Goal: Task Accomplishment & Management: Manage account settings

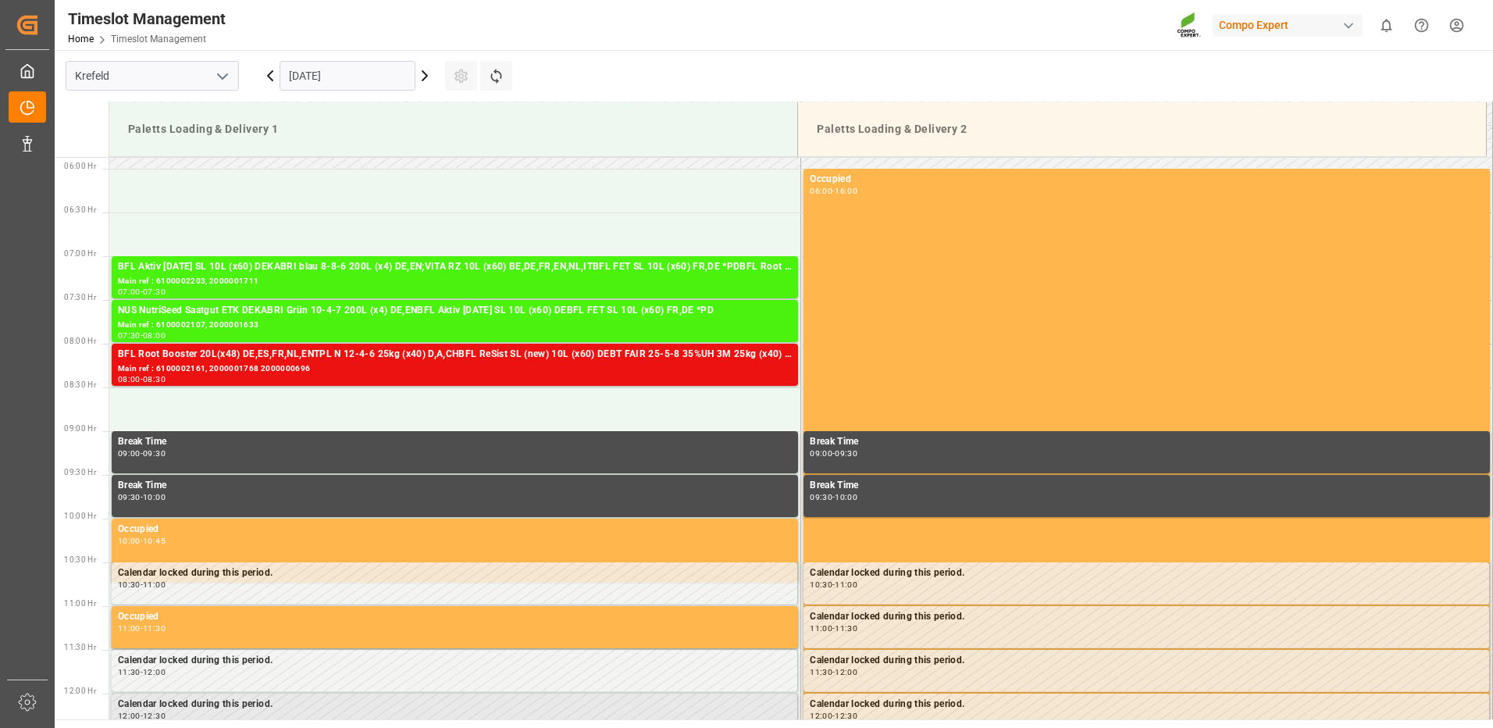
scroll to position [474, 0]
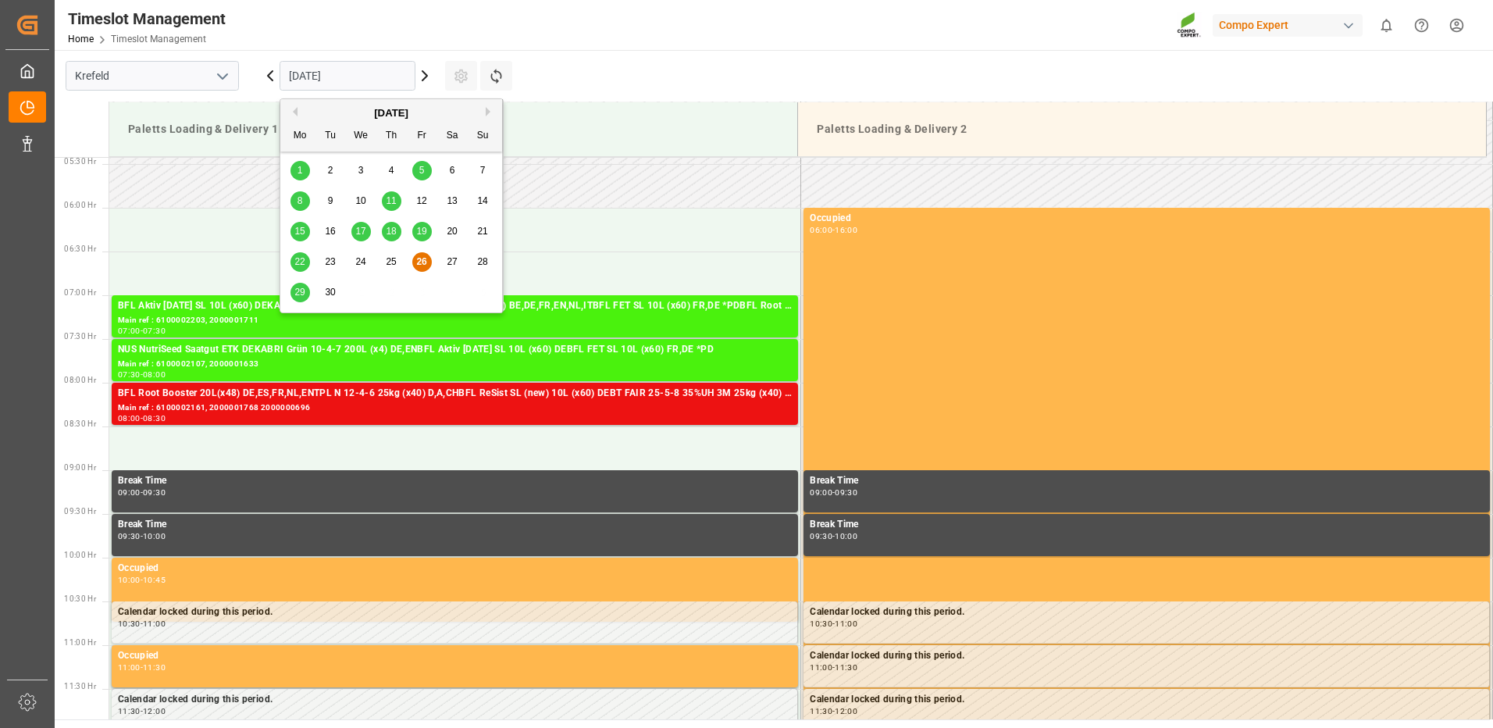
click at [397, 74] on input "[DATE]" at bounding box center [347, 76] width 136 height 30
click at [297, 290] on span "29" at bounding box center [299, 291] width 10 height 11
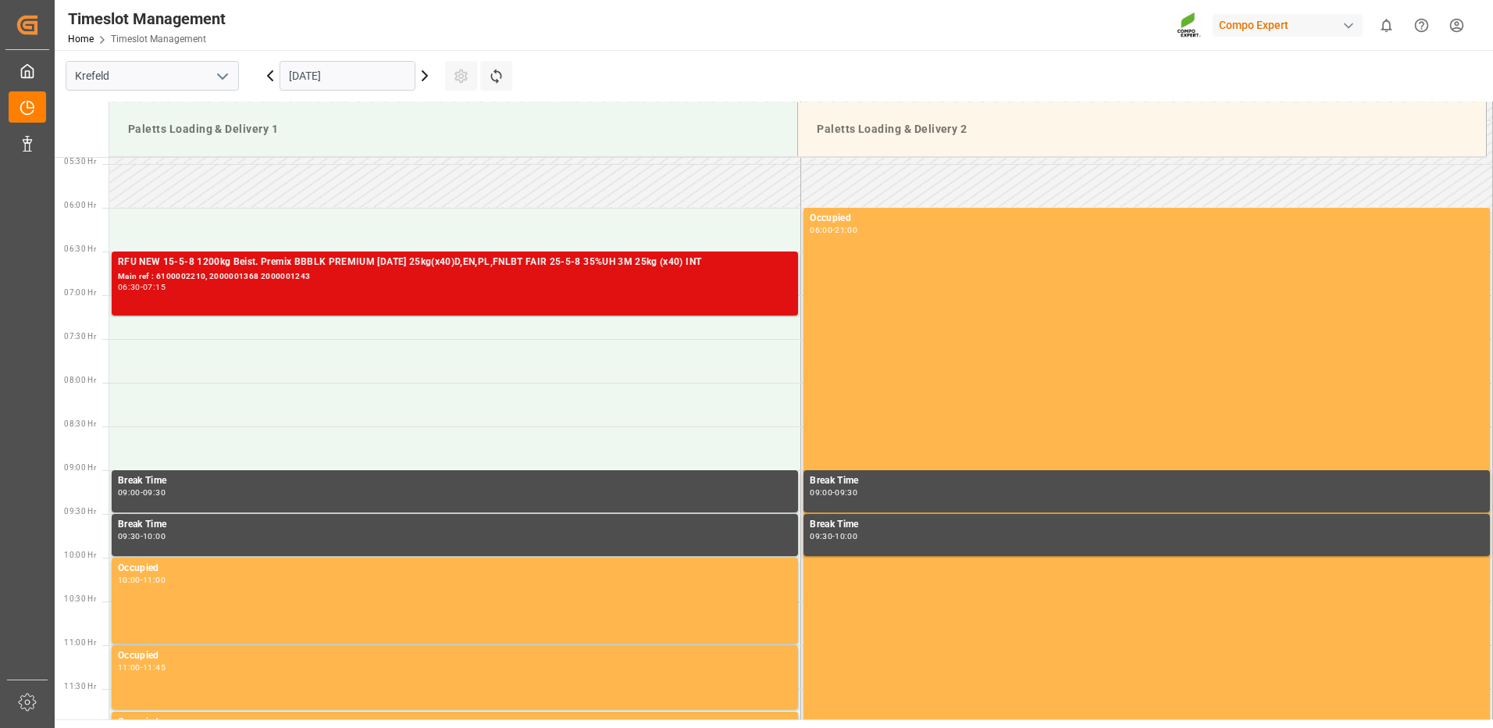
click at [462, 281] on div "Main ref : 6100002210, 2000001368 2000001243" at bounding box center [455, 276] width 674 height 13
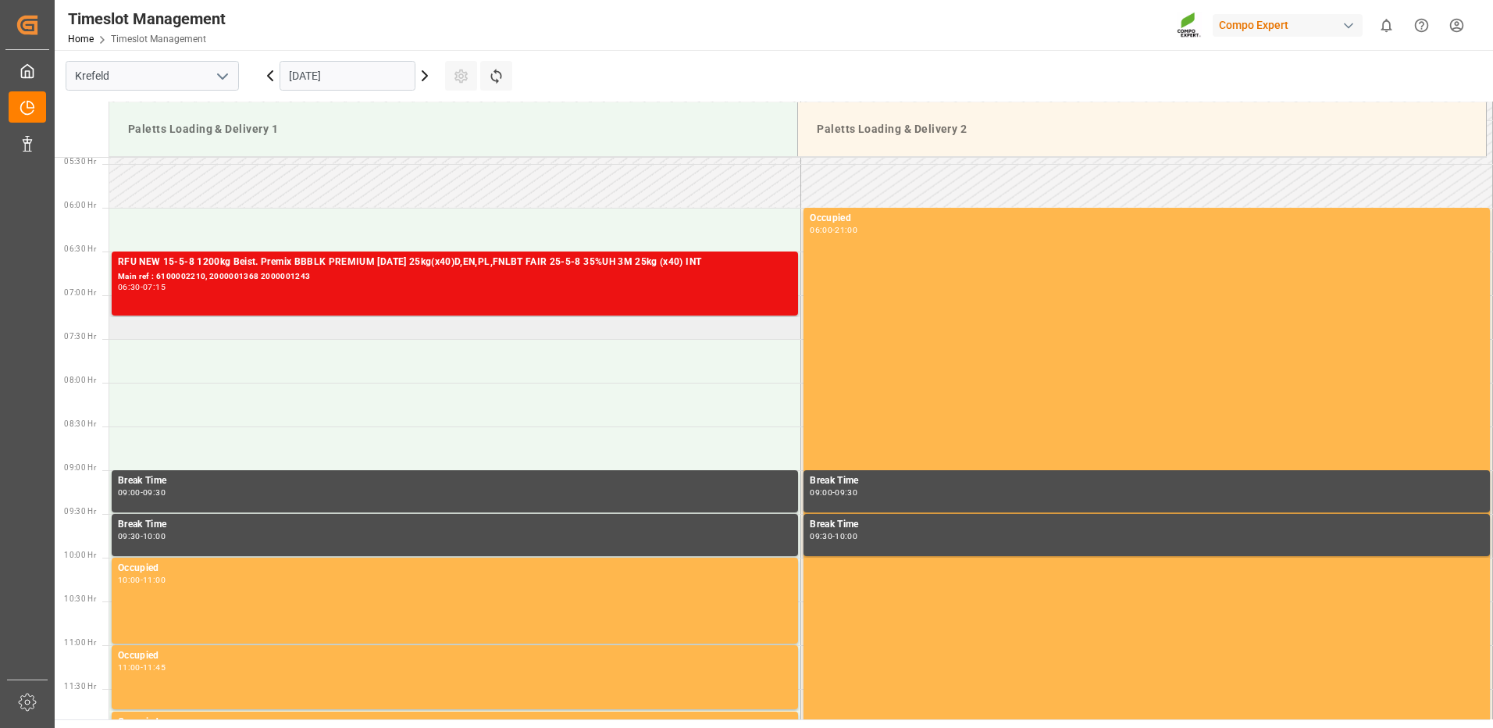
drag, startPoint x: 513, startPoint y: 294, endPoint x: 469, endPoint y: 329, distance: 56.6
click at [469, 329] on td at bounding box center [455, 317] width 692 height 44
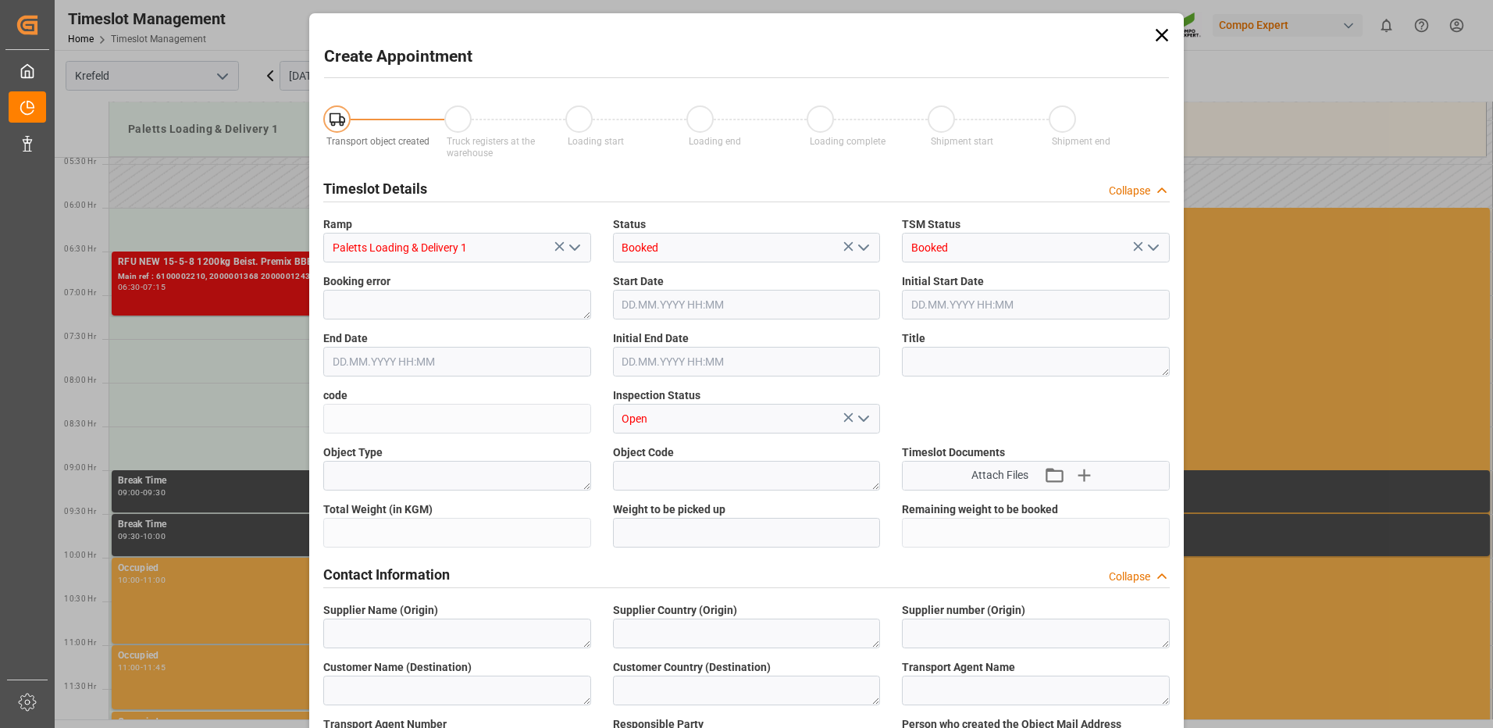
type input "[DATE] 07:00"
type input "[DATE] 07:30"
click at [1163, 38] on icon at bounding box center [1161, 35] width 12 height 12
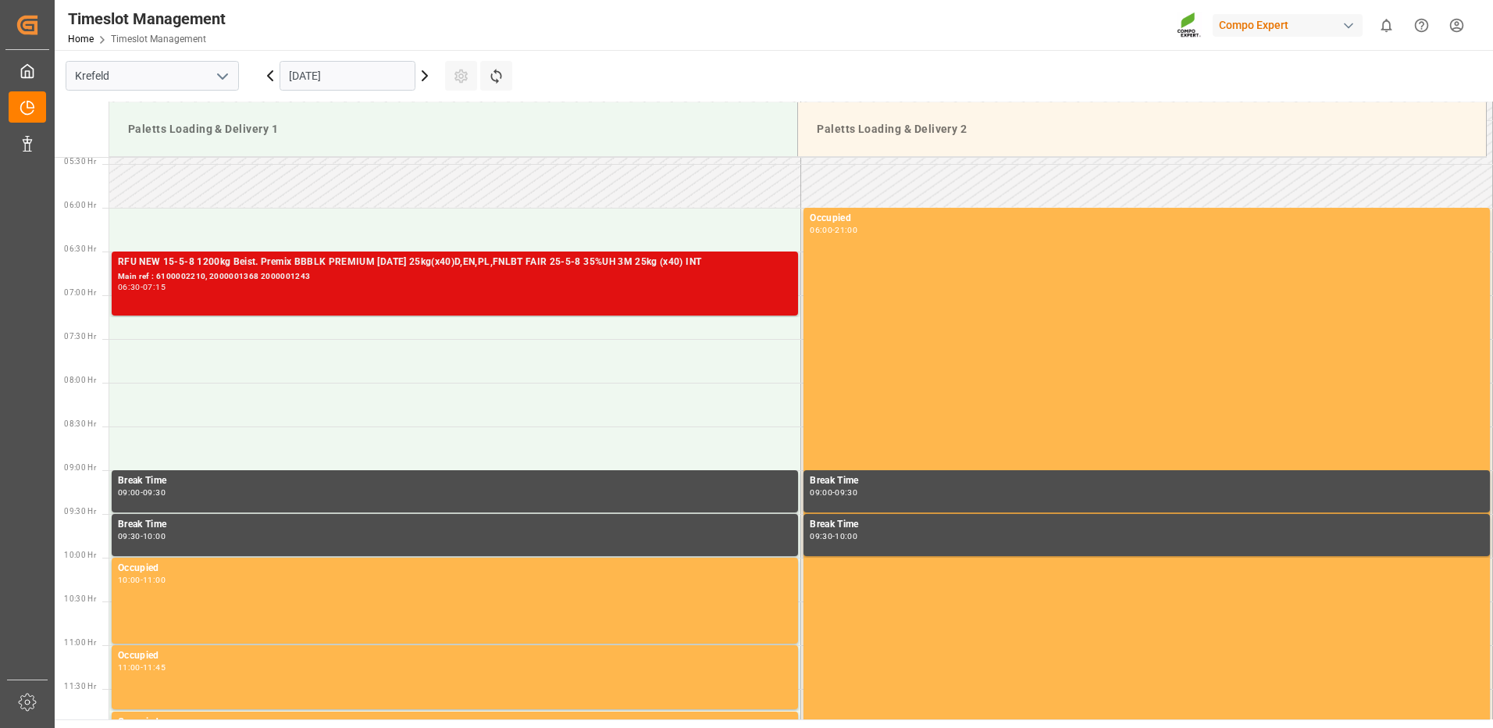
drag, startPoint x: 340, startPoint y: 281, endPoint x: 323, endPoint y: 274, distance: 18.6
click at [323, 274] on div "Main ref : 6100002210, 2000001368 2000001243" at bounding box center [455, 276] width 674 height 13
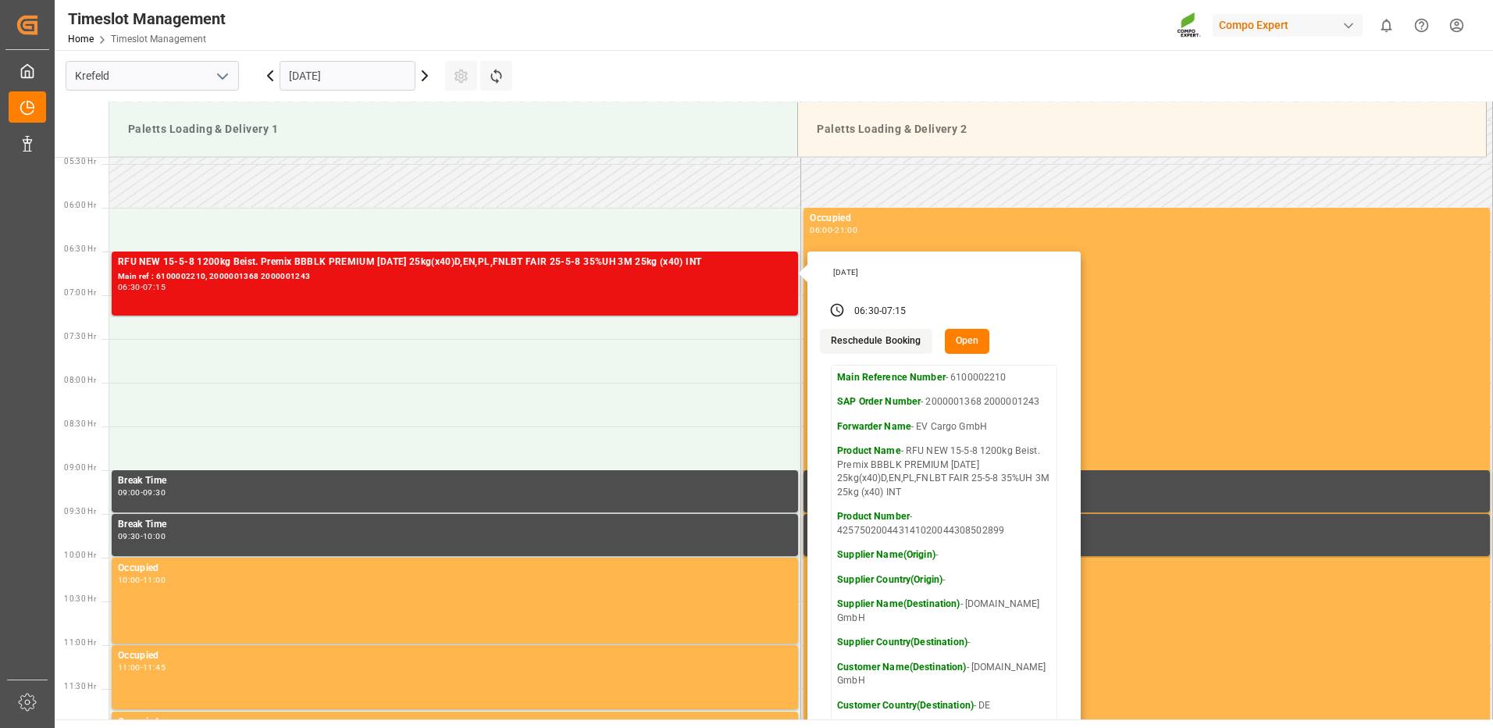
click at [896, 345] on button "Reschedule Booking" at bounding box center [876, 341] width 112 height 25
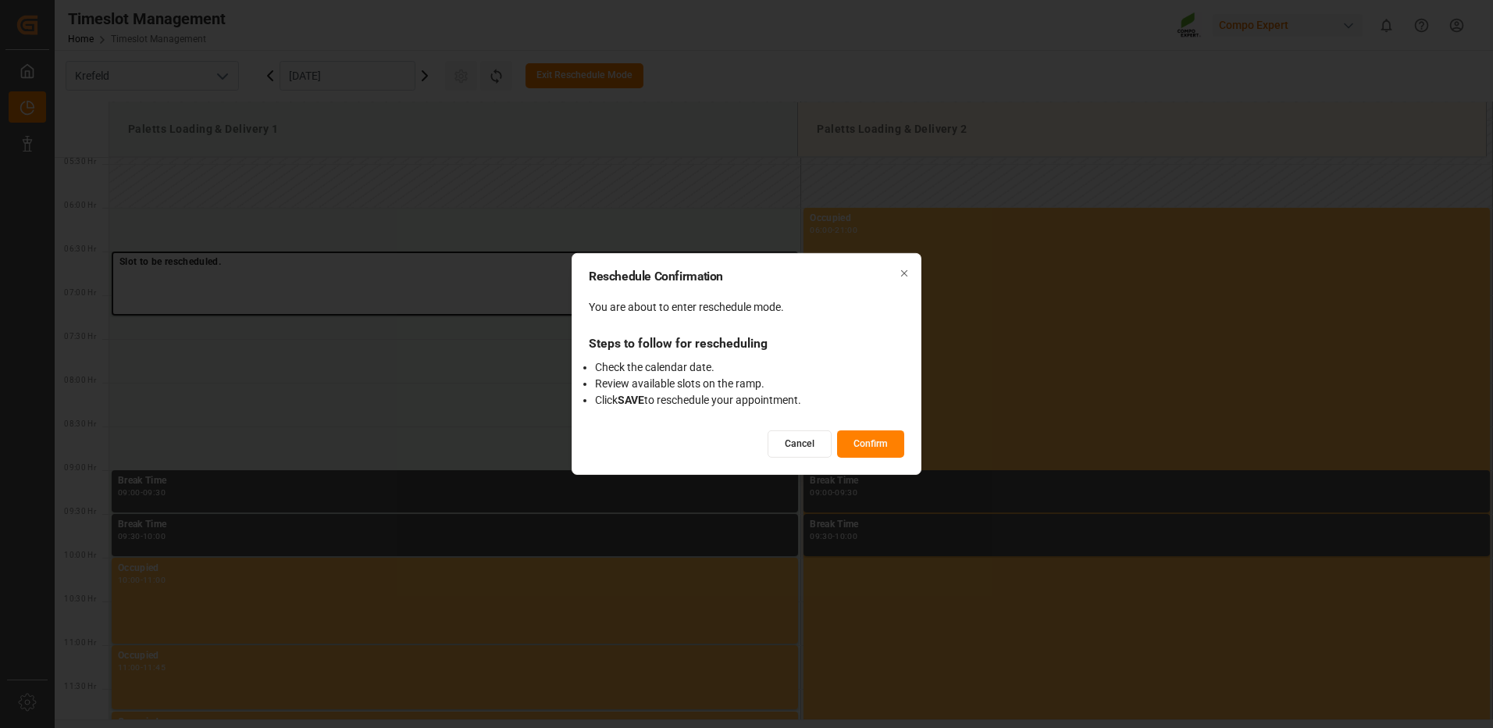
click at [852, 441] on button "Confirm" at bounding box center [870, 443] width 67 height 27
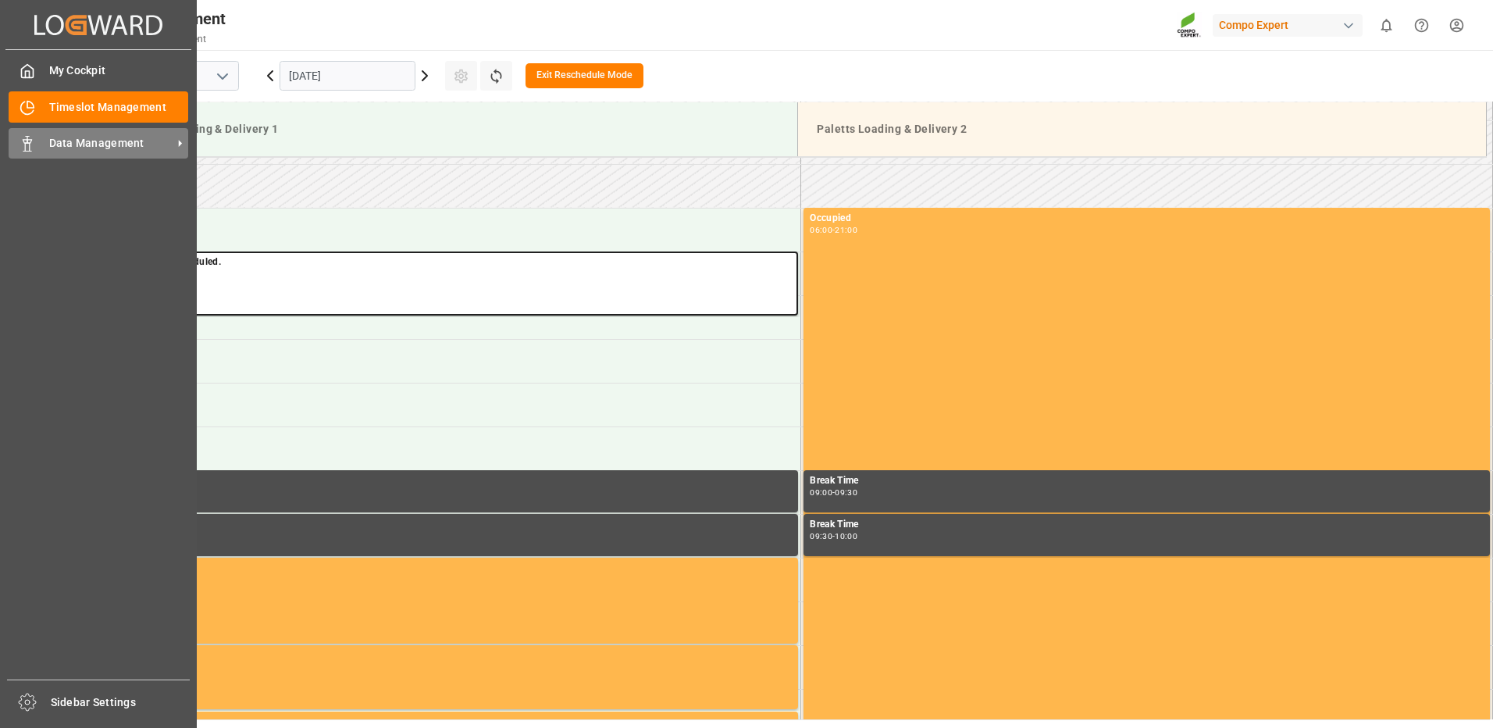
click at [59, 141] on span "Data Management" at bounding box center [110, 143] width 123 height 16
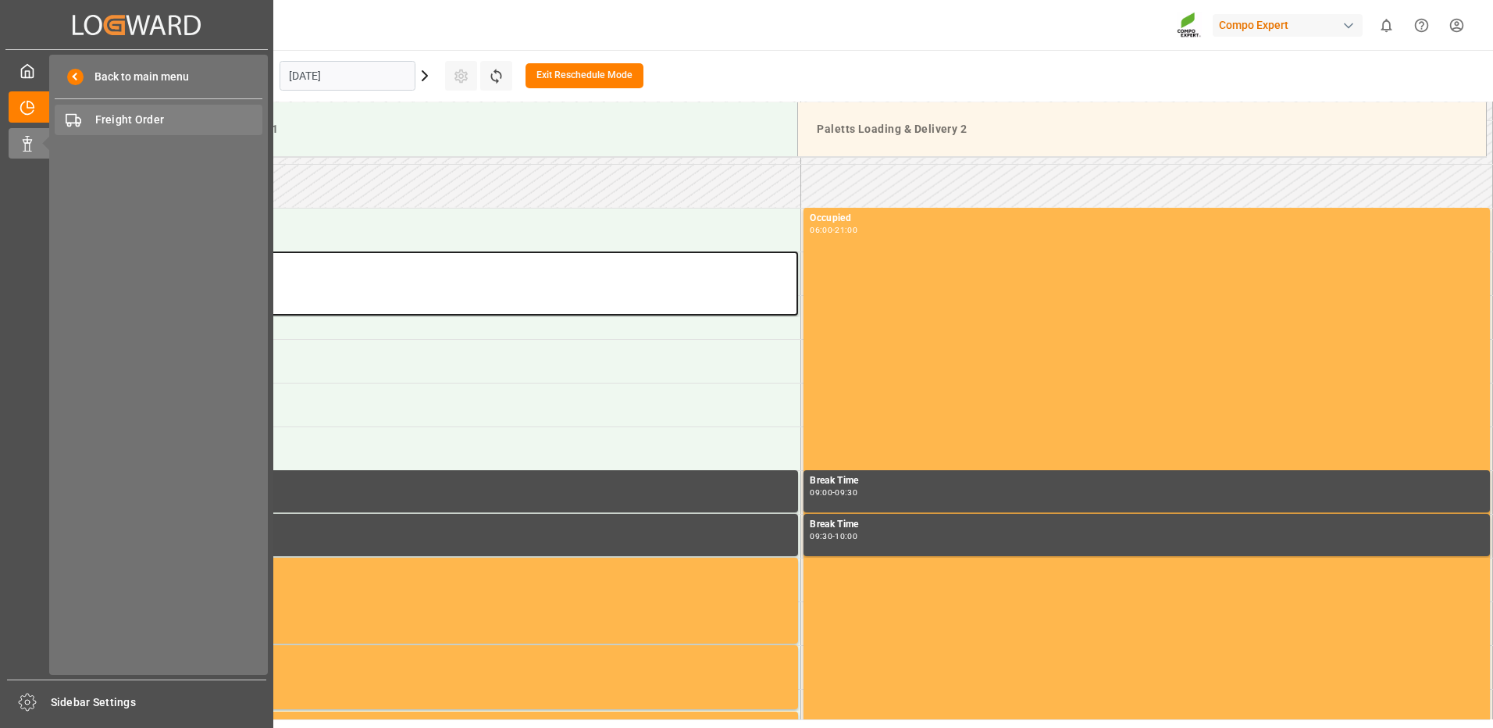
click at [113, 120] on span "Freight Order" at bounding box center [179, 120] width 168 height 16
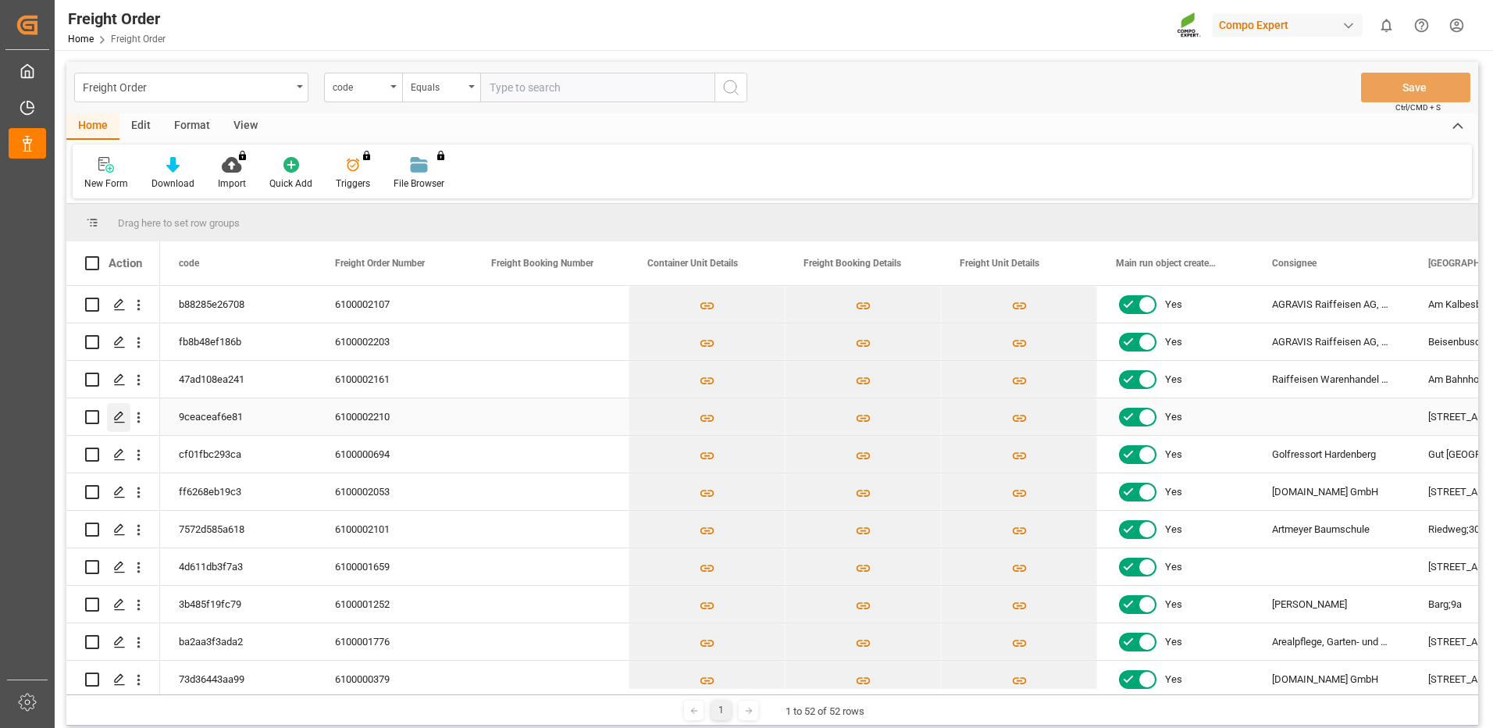
click at [117, 417] on icon "Press SPACE to select this row." at bounding box center [119, 417] width 12 height 12
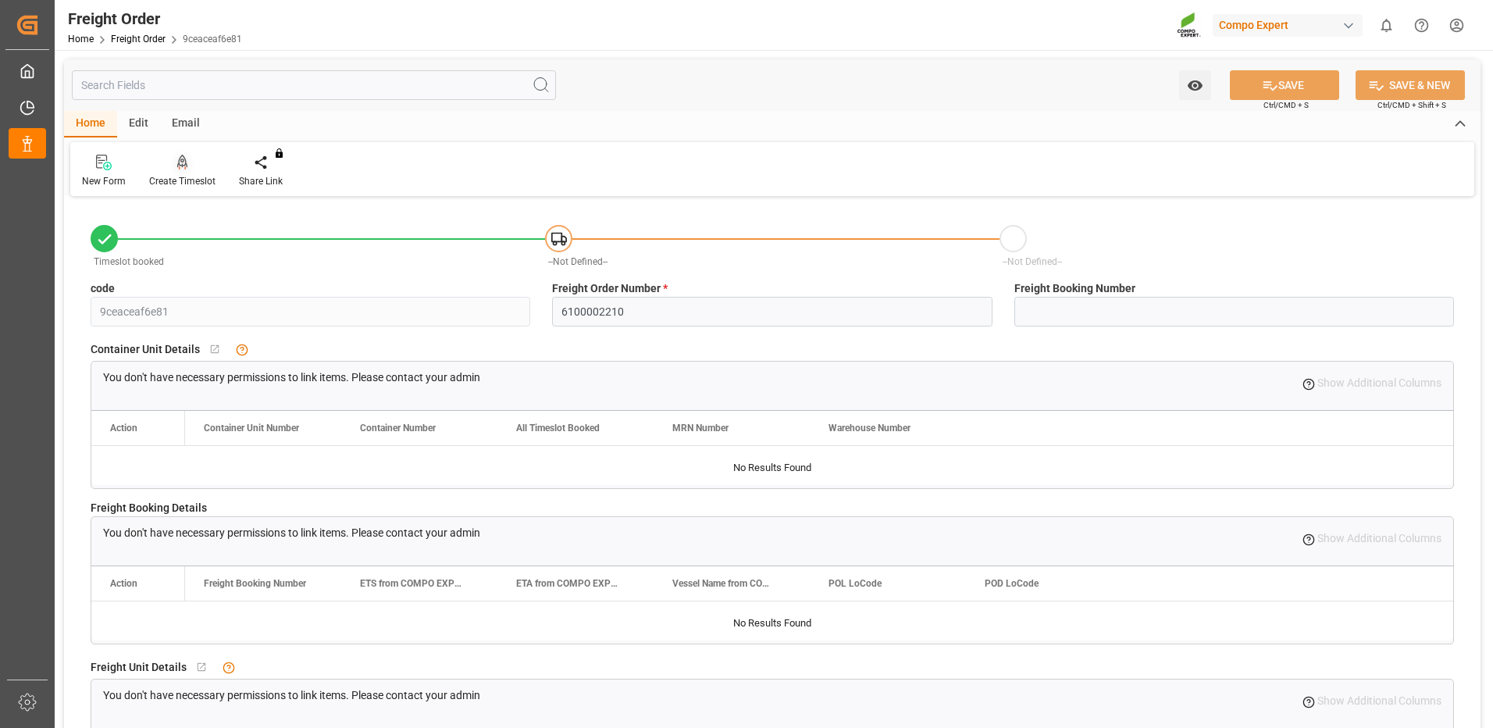
click at [179, 169] on icon at bounding box center [182, 163] width 11 height 16
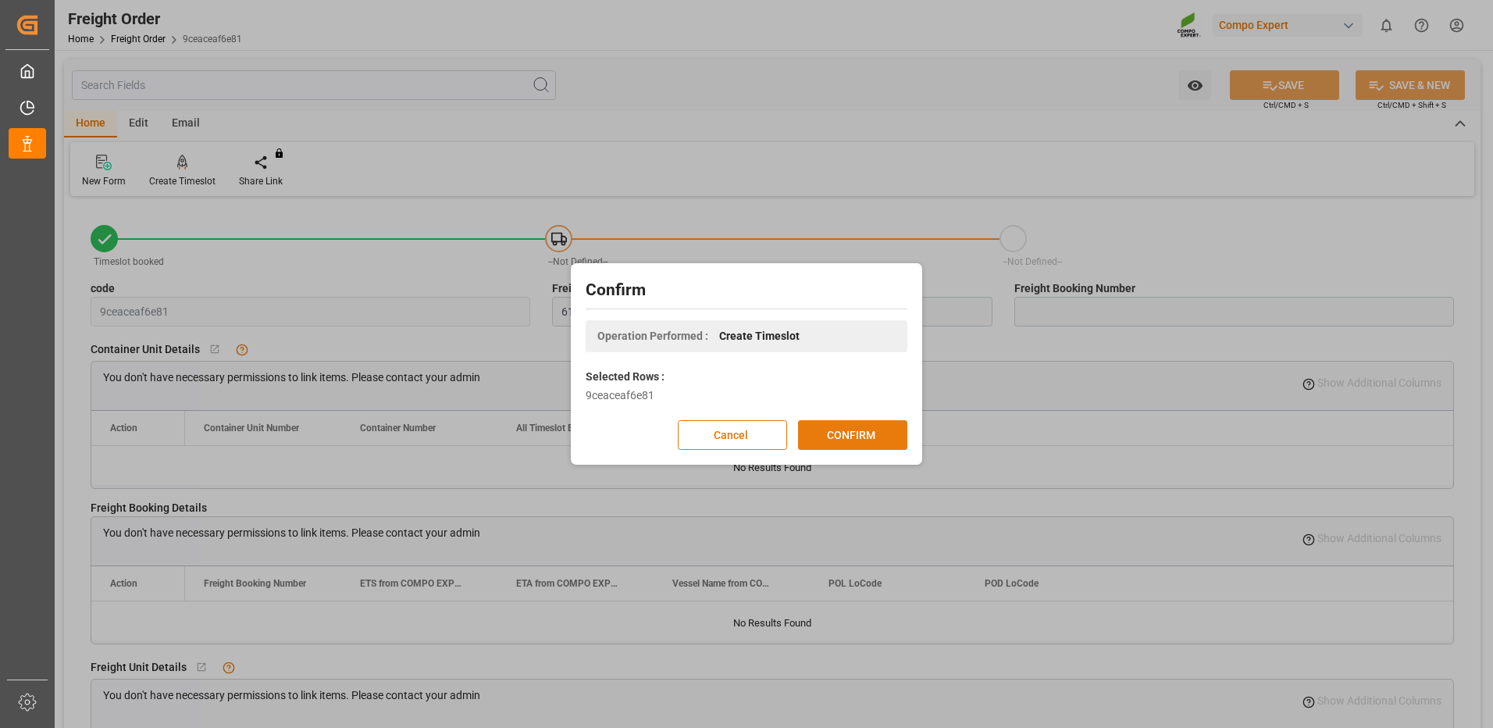
click at [817, 432] on button "CONFIRM" at bounding box center [852, 435] width 109 height 30
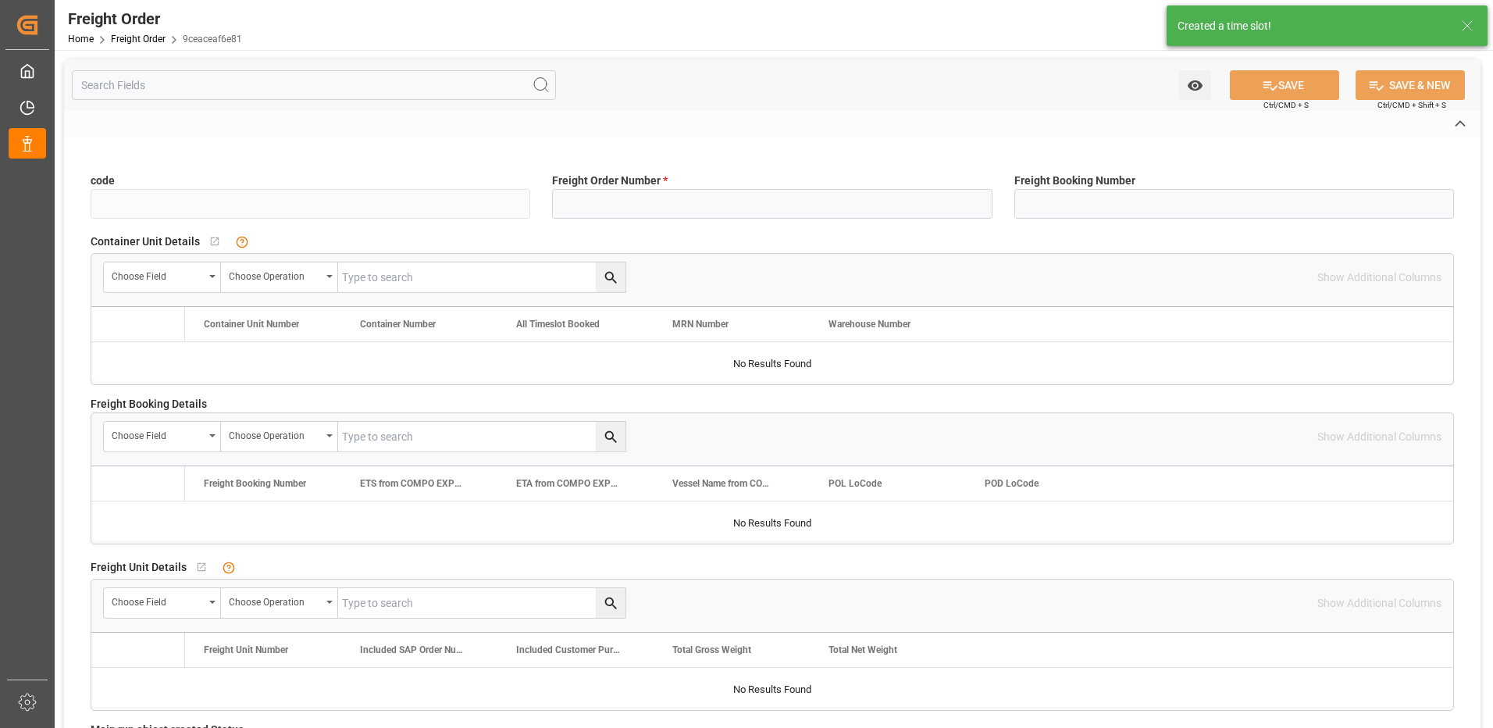
type input "9ceaceaf6e81"
type input "6100002210"
type input "Yes"
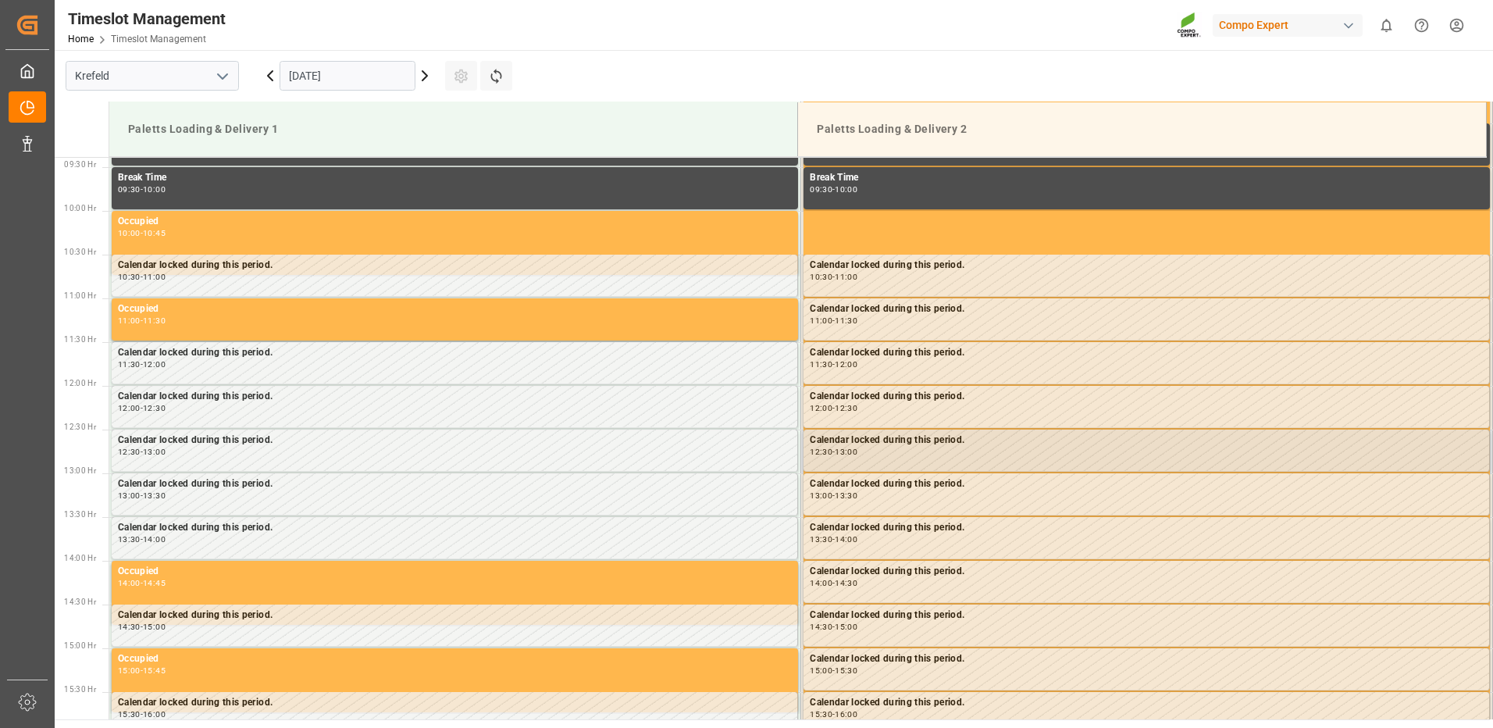
scroll to position [864, 0]
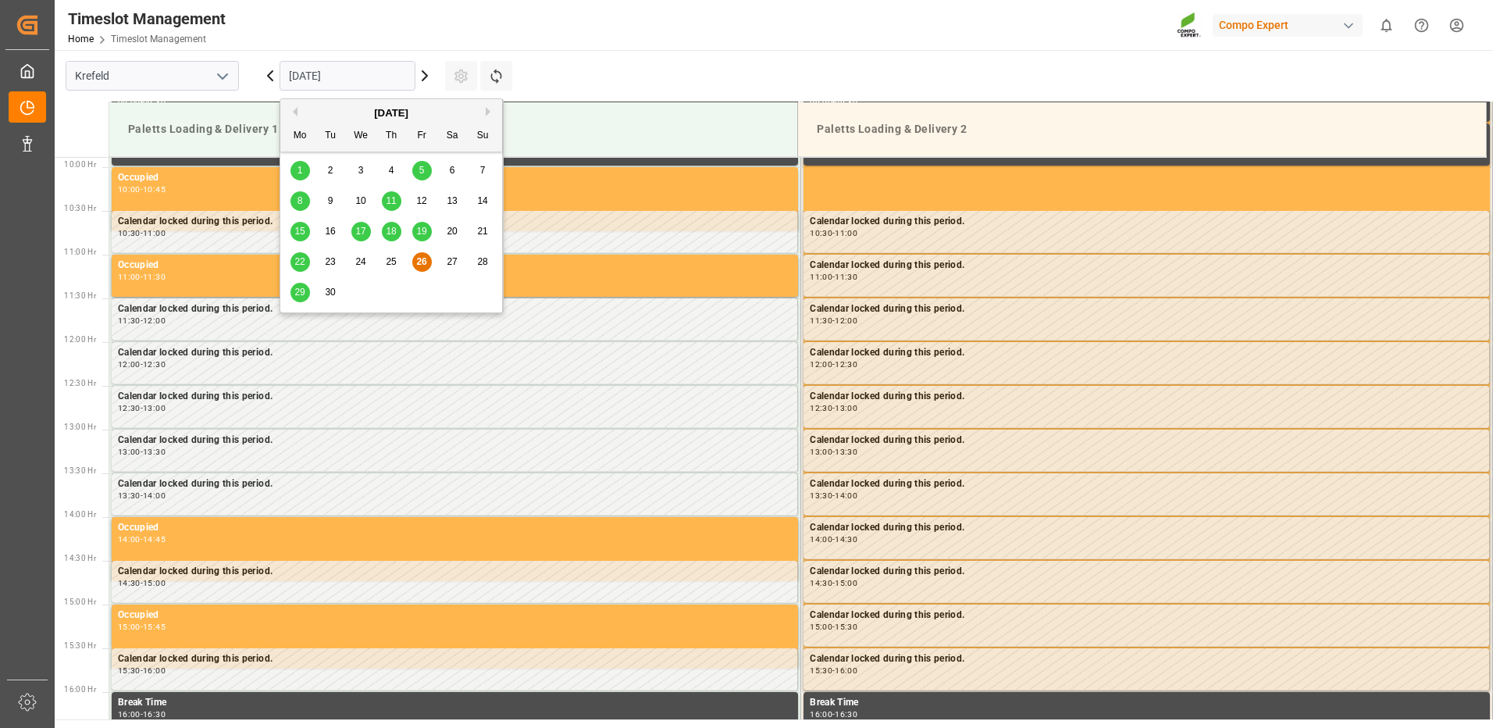
click at [348, 84] on input "[DATE]" at bounding box center [347, 76] width 136 height 30
click at [301, 290] on span "29" at bounding box center [299, 291] width 10 height 11
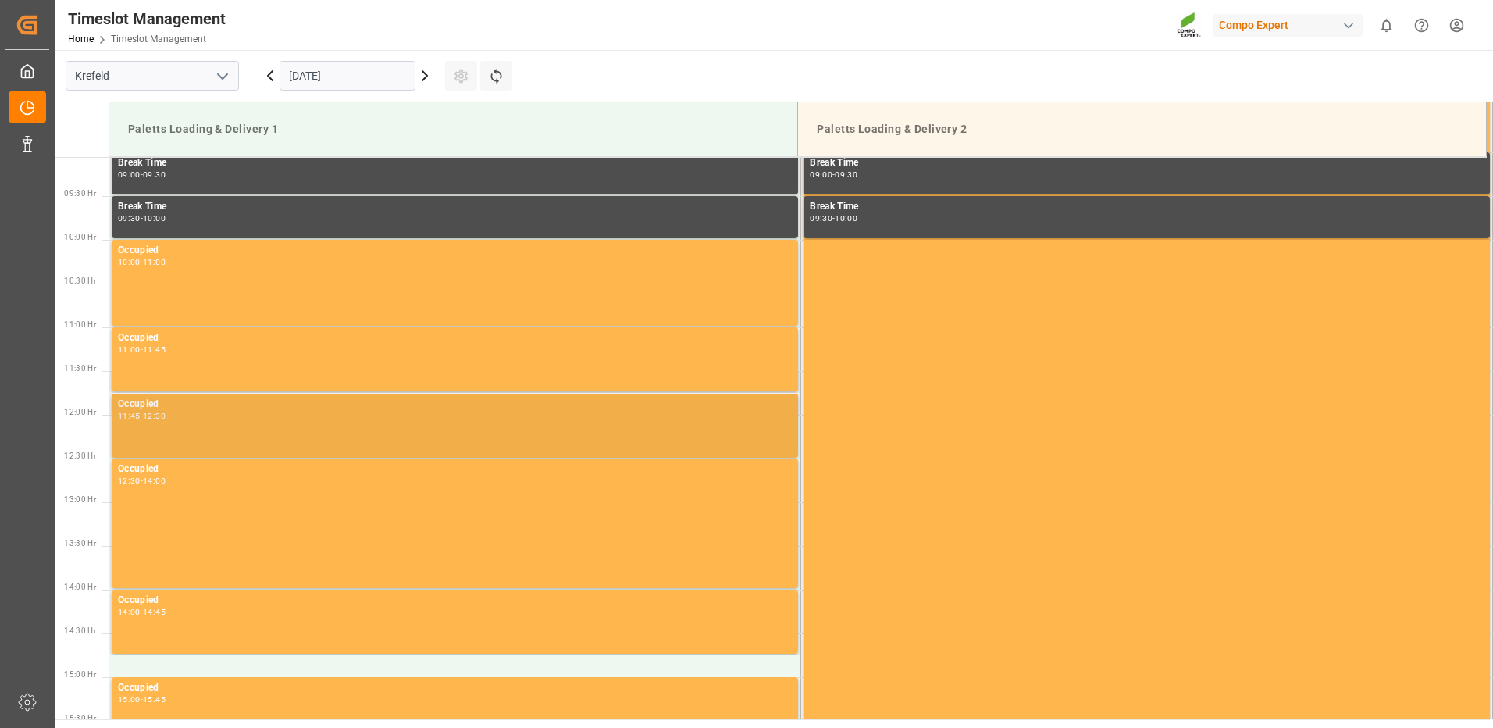
scroll to position [552, 0]
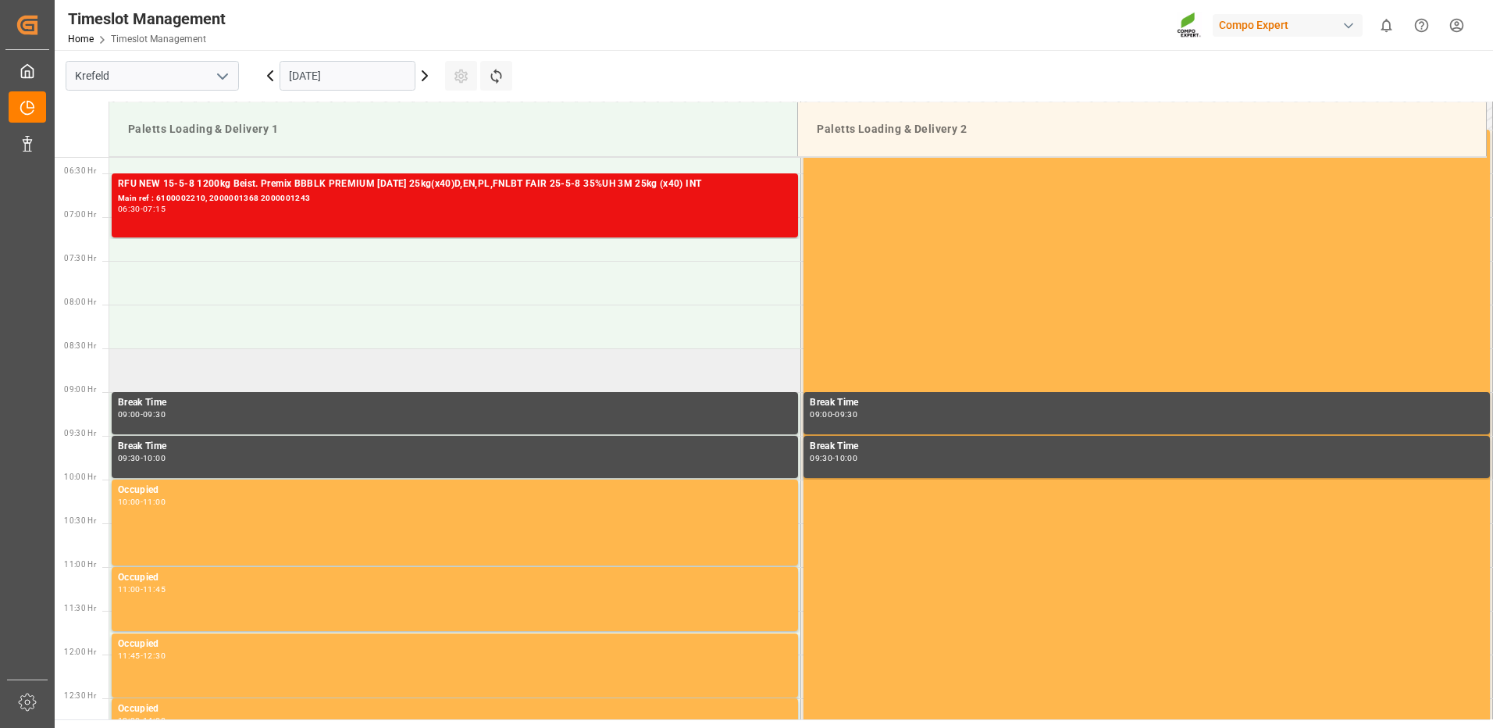
click at [264, 373] on td at bounding box center [455, 370] width 692 height 44
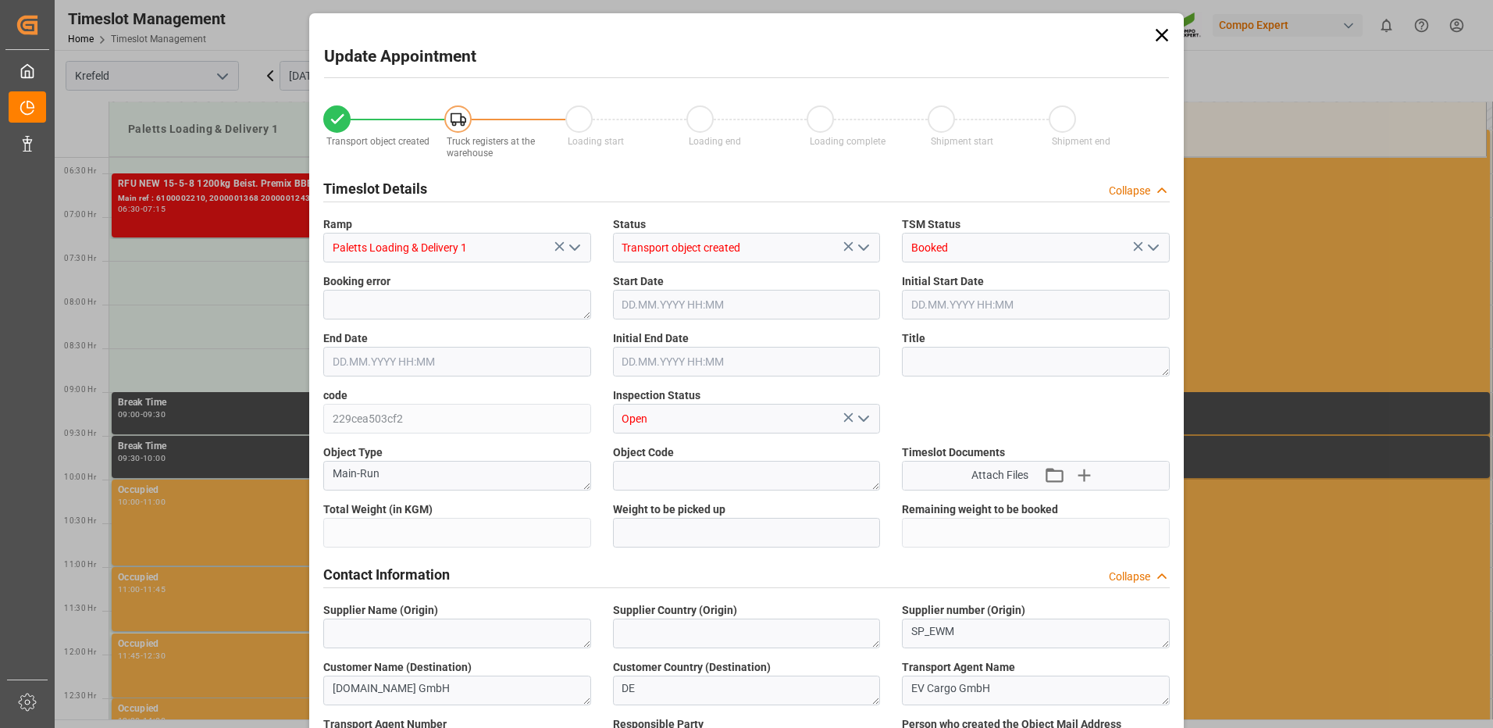
type input "48784"
type input "0"
type input "29.09.2025 08:30"
type input "29.09.2025 09:00"
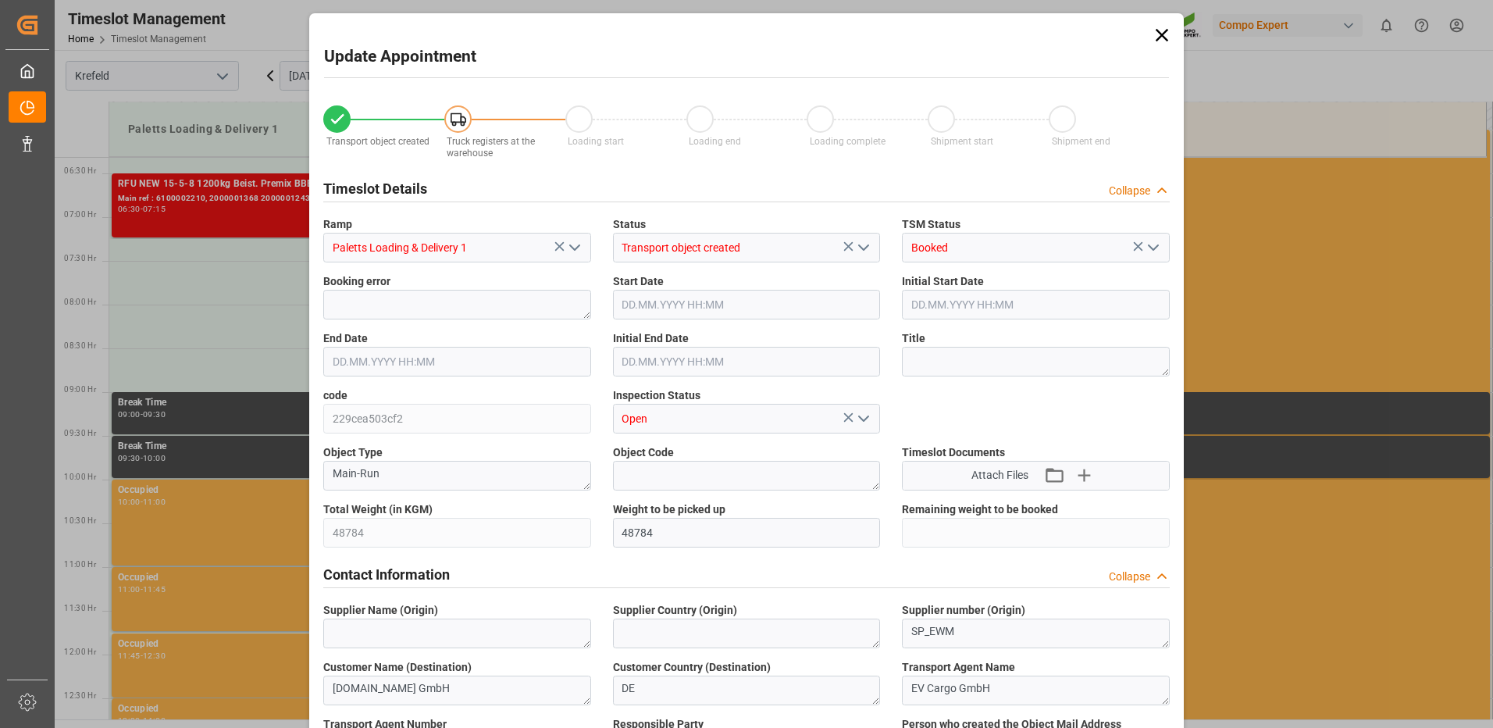
type input "24.09.2025 13:16"
type input "26.09.2025 09:10"
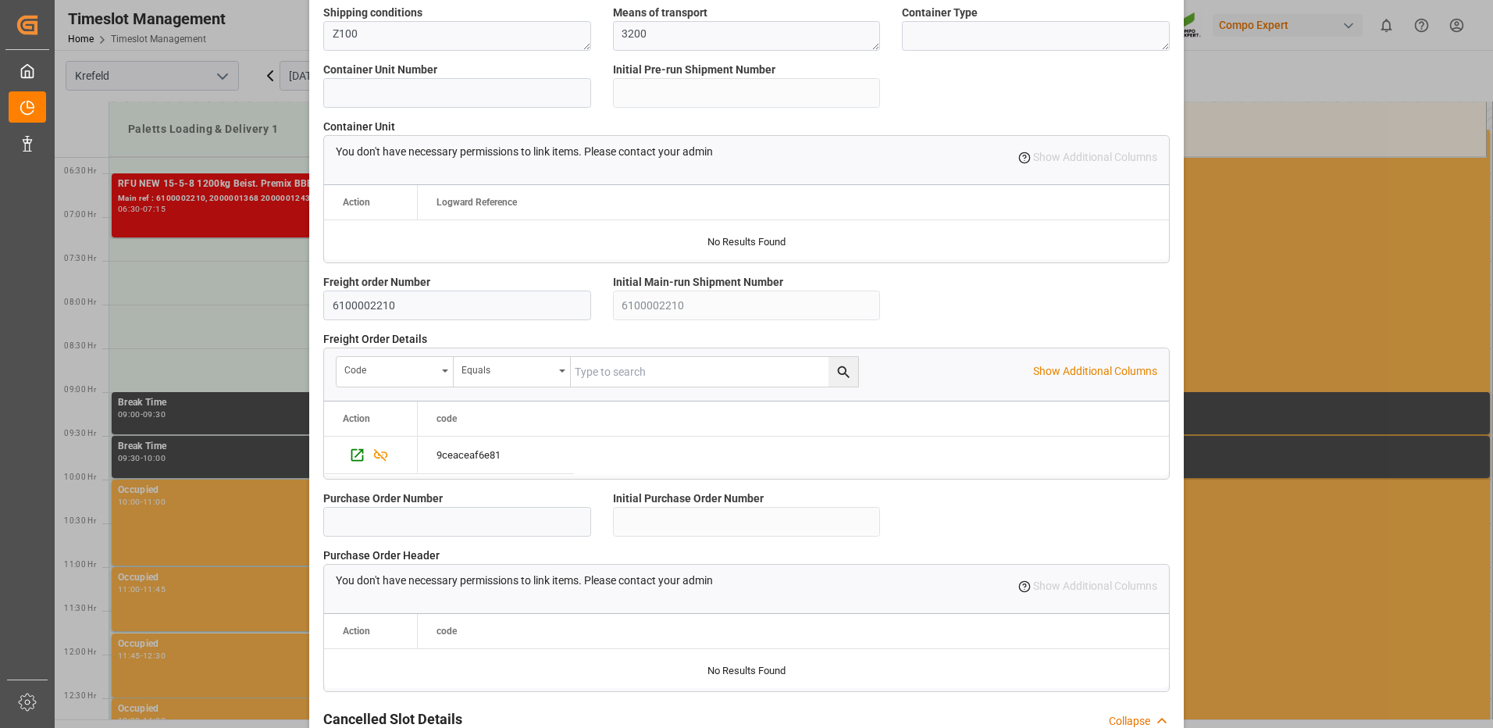
scroll to position [1327, 0]
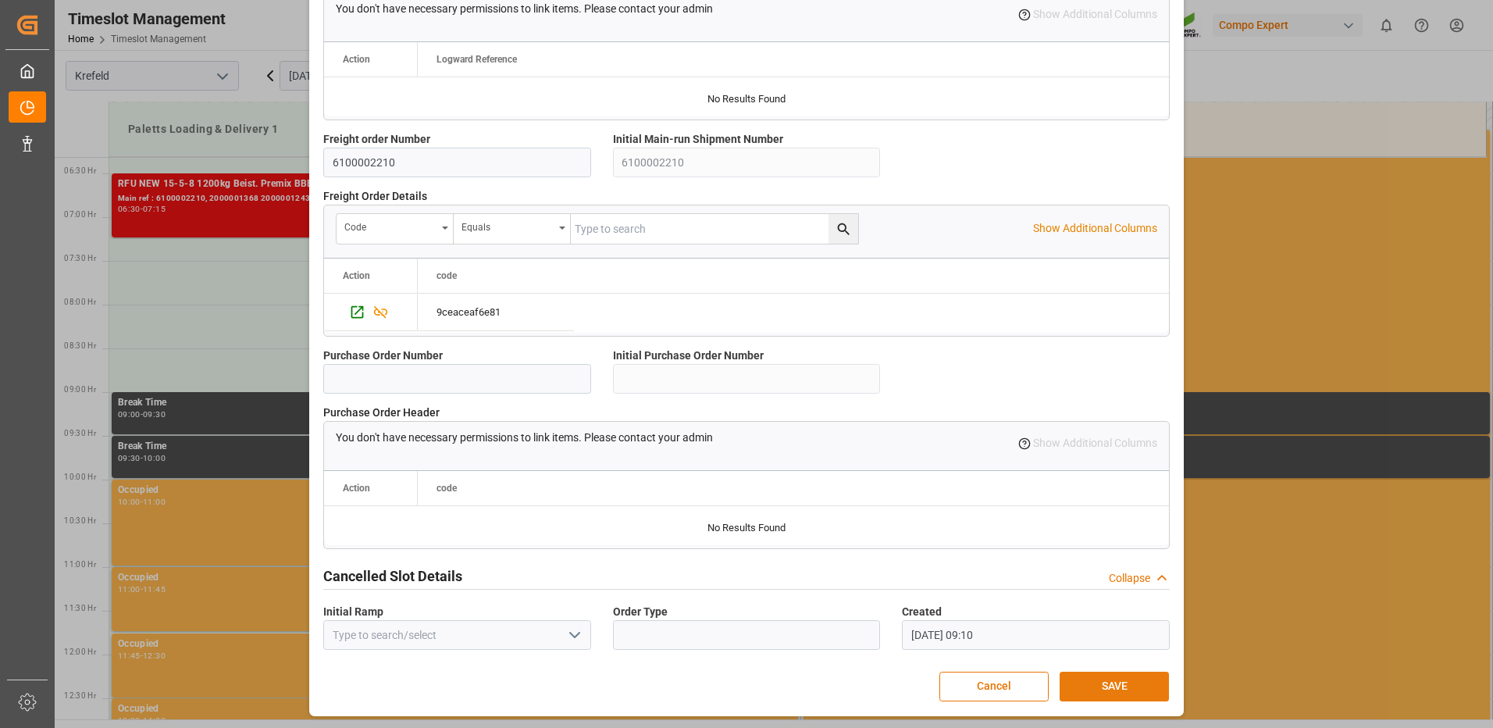
click at [1083, 678] on button "SAVE" at bounding box center [1113, 686] width 109 height 30
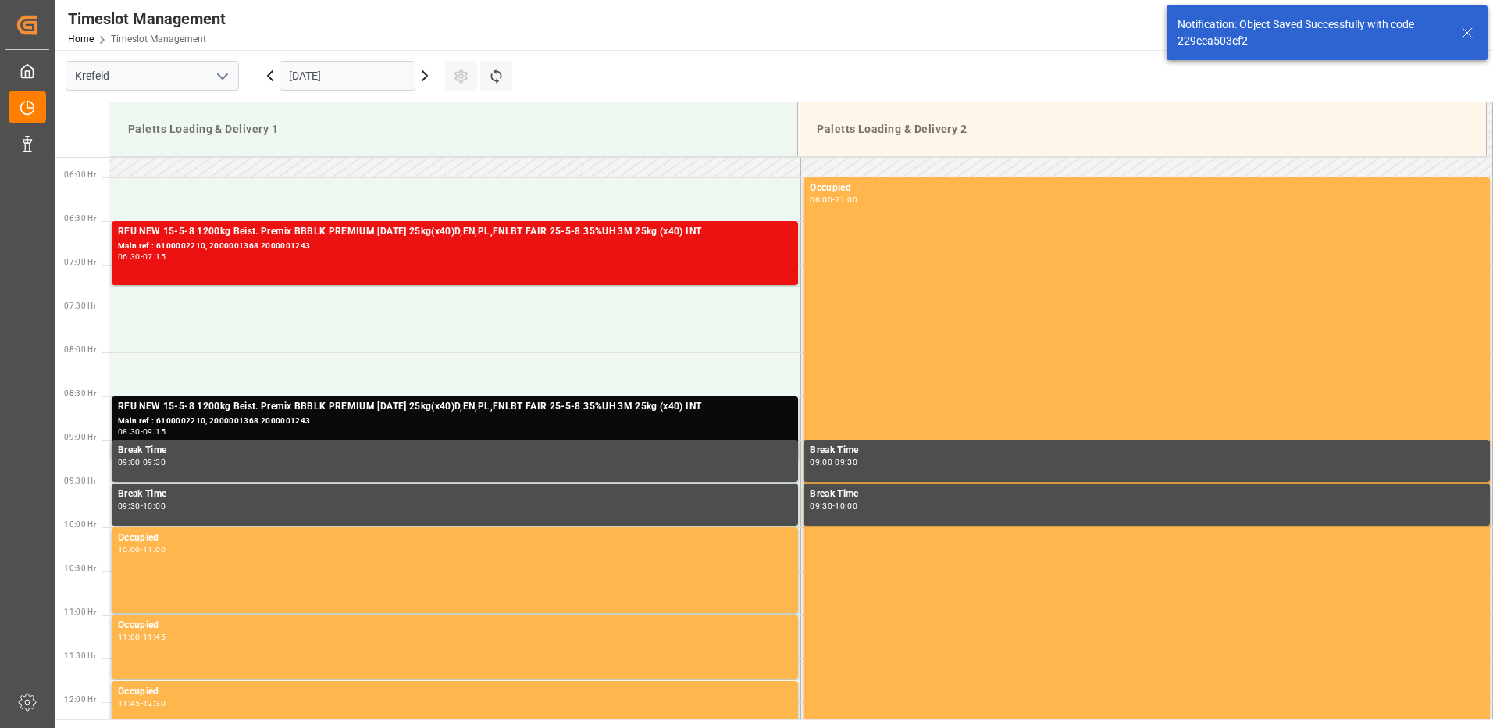
scroll to position [602, 0]
